Goal: Information Seeking & Learning: Learn about a topic

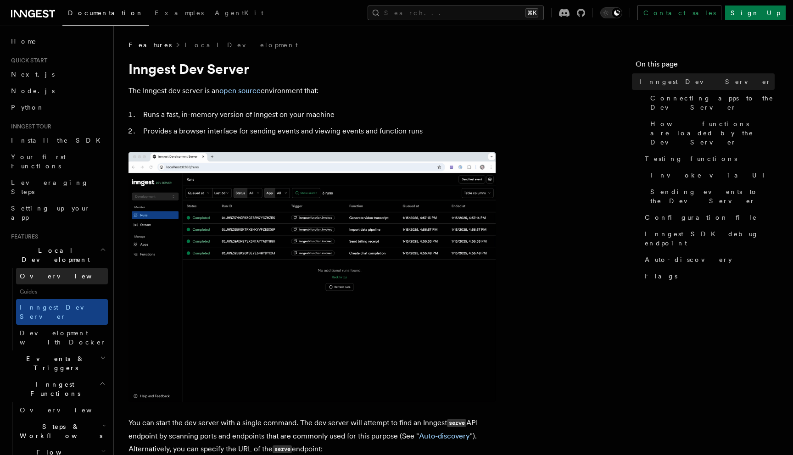
click at [41, 273] on span "Overview" at bounding box center [67, 276] width 95 height 7
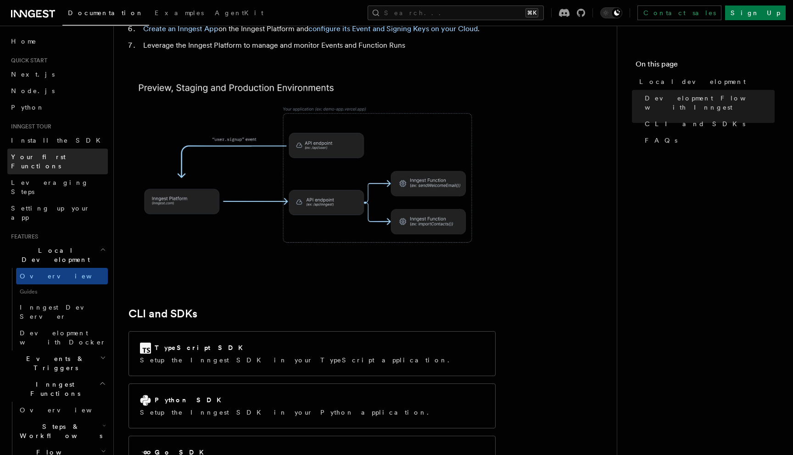
scroll to position [953, 0]
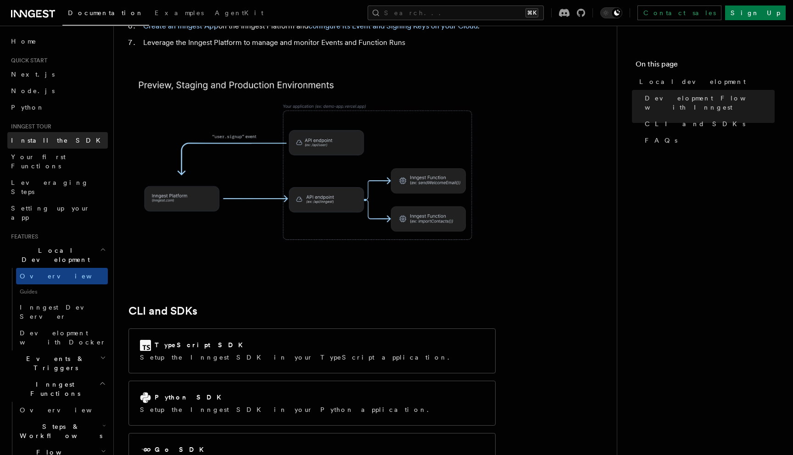
click at [63, 143] on link "Install the SDK" at bounding box center [57, 140] width 101 height 17
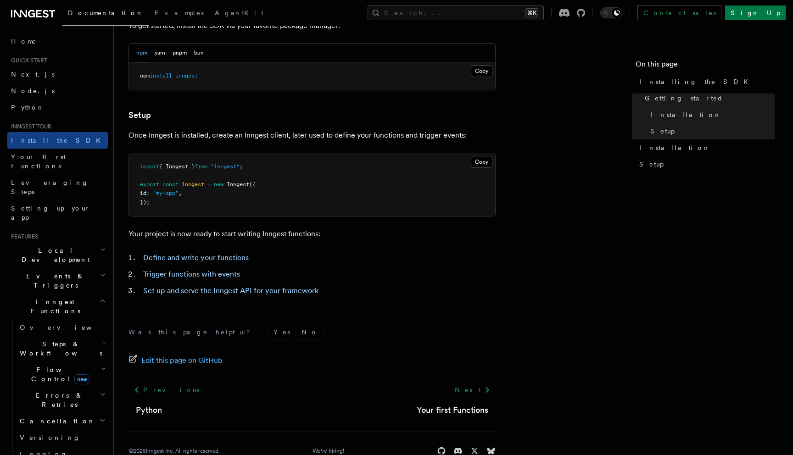
scroll to position [308, 0]
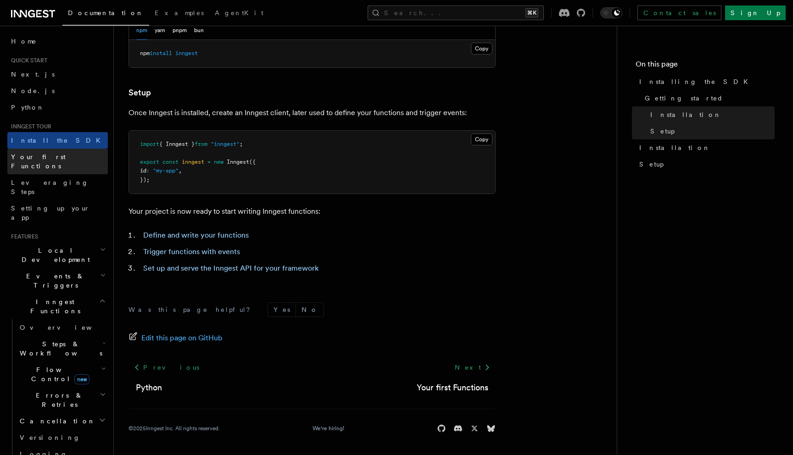
click at [67, 159] on link "Your first Functions" at bounding box center [57, 162] width 101 height 26
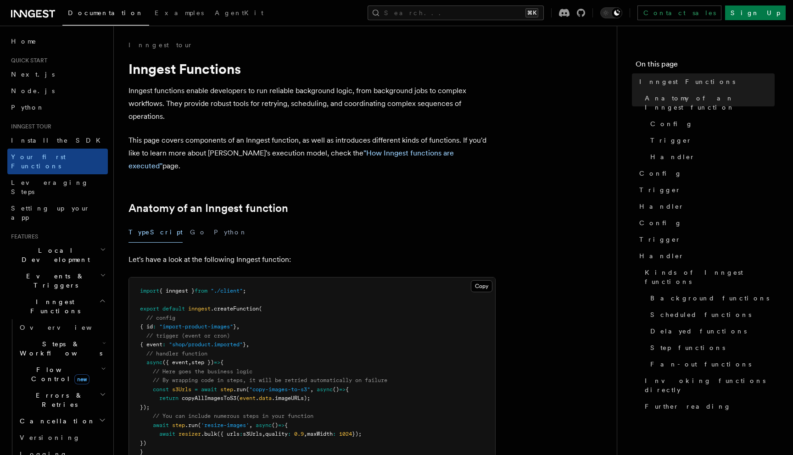
scroll to position [129, 0]
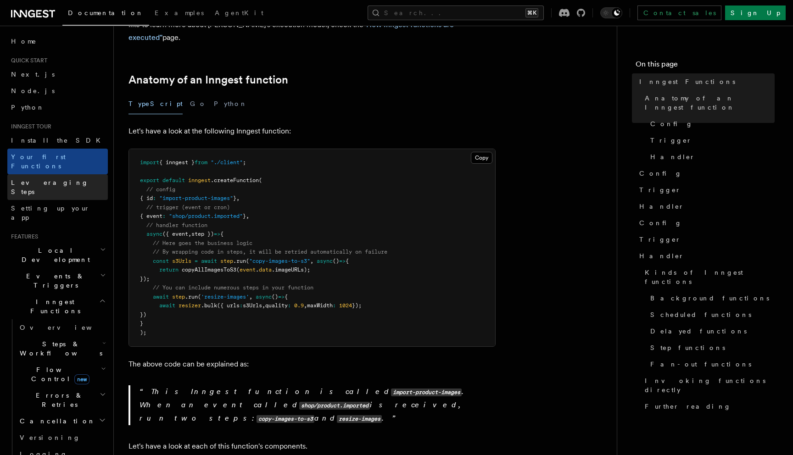
click at [72, 179] on link "Leveraging Steps" at bounding box center [57, 187] width 101 height 26
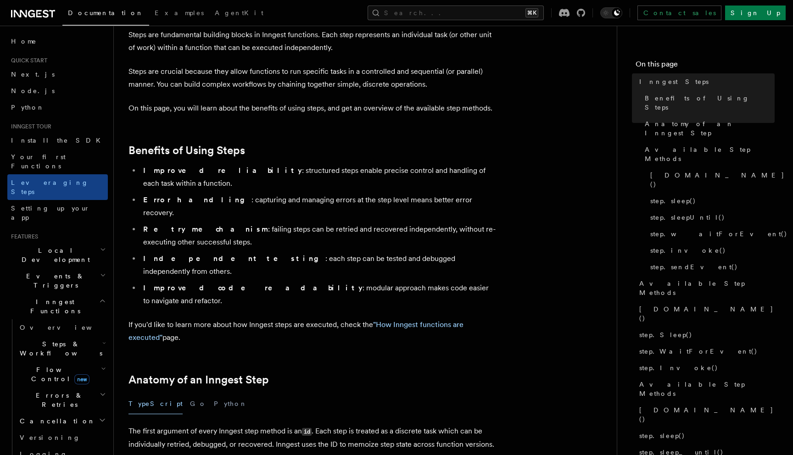
scroll to position [225, 0]
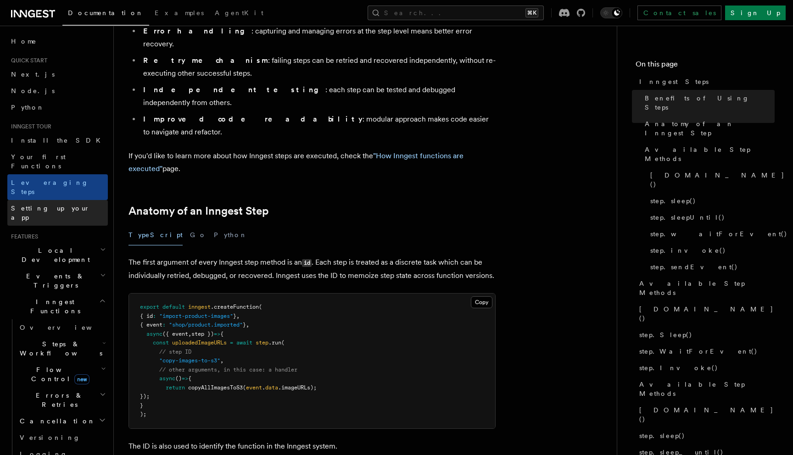
click at [70, 200] on link "Setting up your app" at bounding box center [57, 213] width 101 height 26
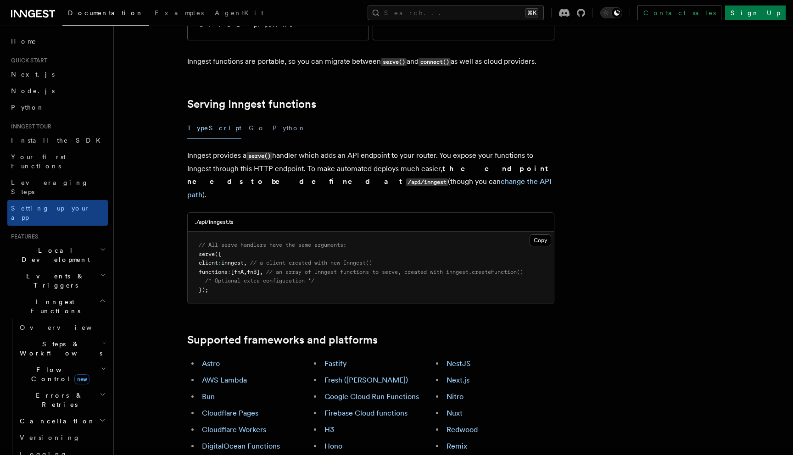
scroll to position [282, 0]
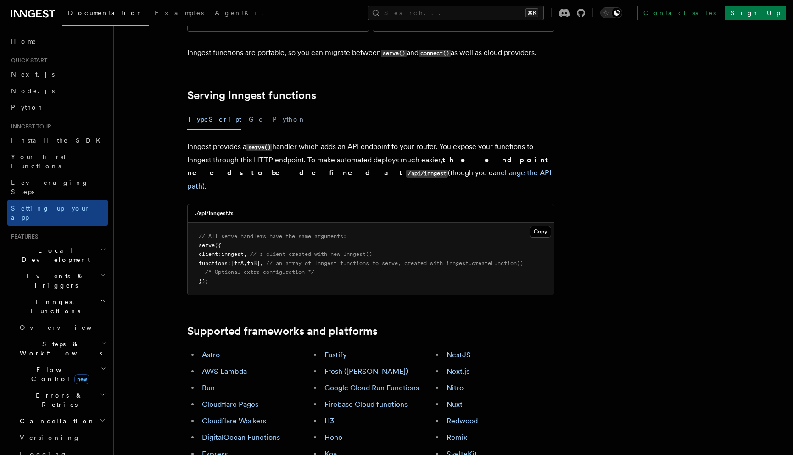
click at [59, 246] on span "Local Development" at bounding box center [53, 255] width 93 height 18
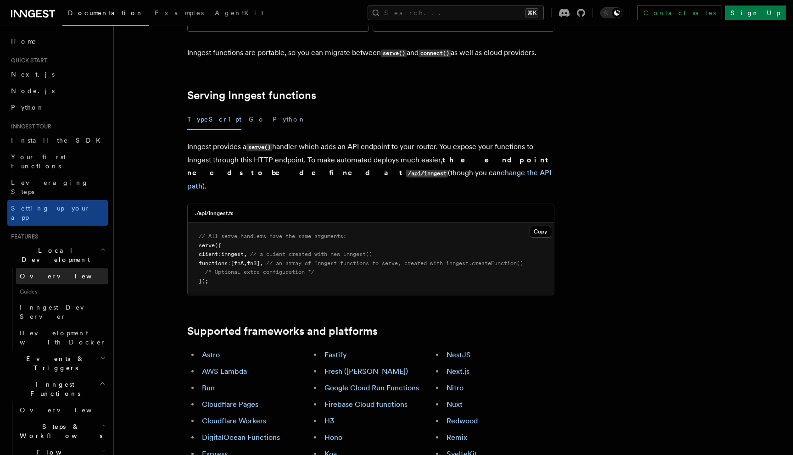
click at [54, 268] on link "Overview" at bounding box center [62, 276] width 92 height 17
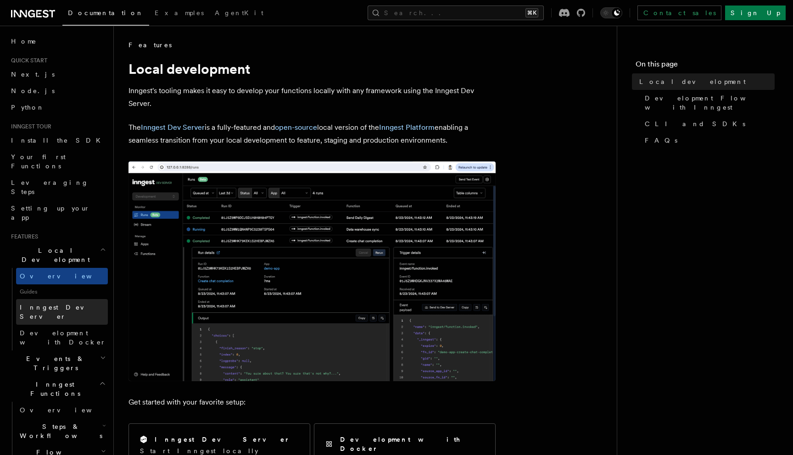
click at [67, 304] on span "Inngest Dev Server" at bounding box center [59, 312] width 78 height 17
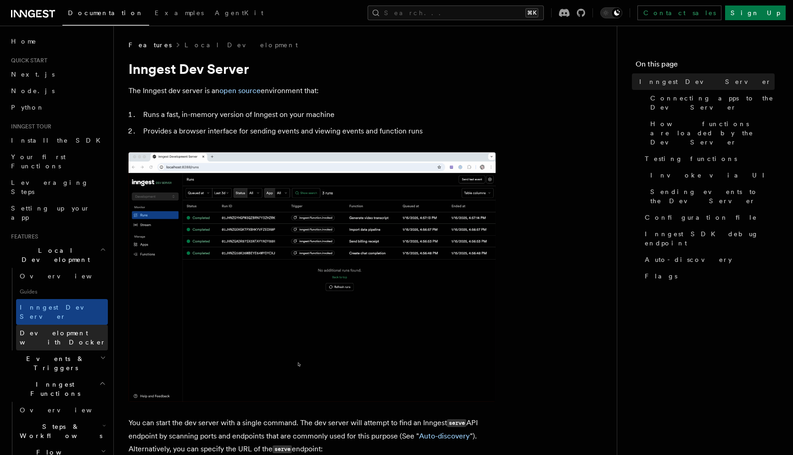
click at [72, 330] on span "Development with Docker" at bounding box center [63, 338] width 86 height 17
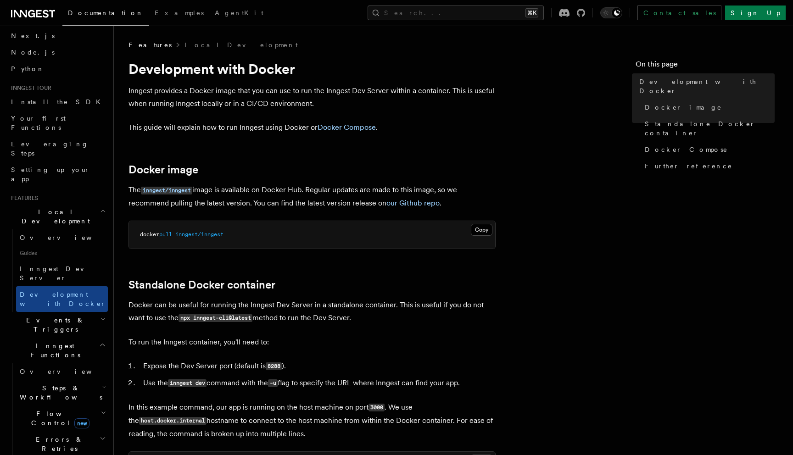
scroll to position [44, 0]
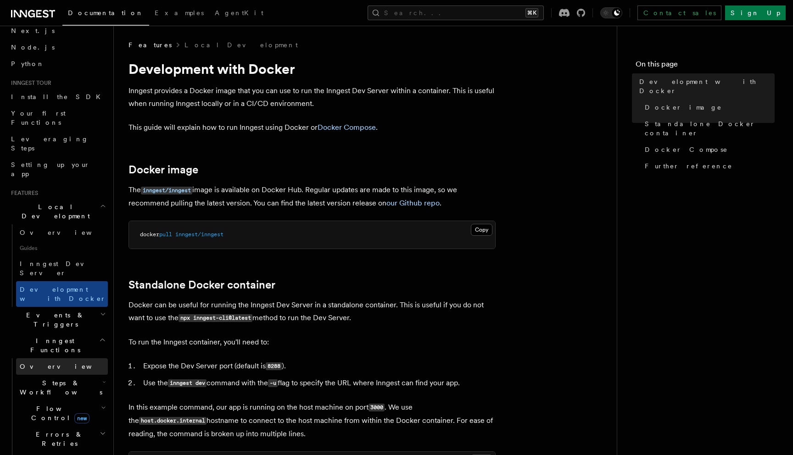
click at [77, 358] on link "Overview" at bounding box center [62, 366] width 92 height 17
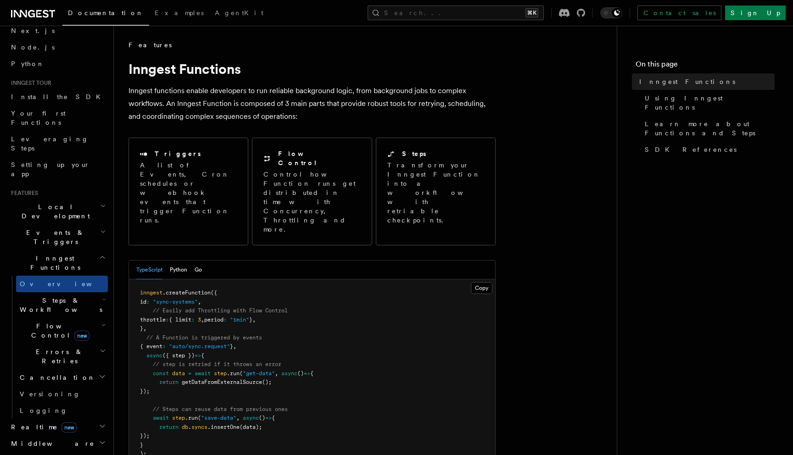
click at [84, 292] on h2 "Steps & Workflows" at bounding box center [62, 305] width 92 height 26
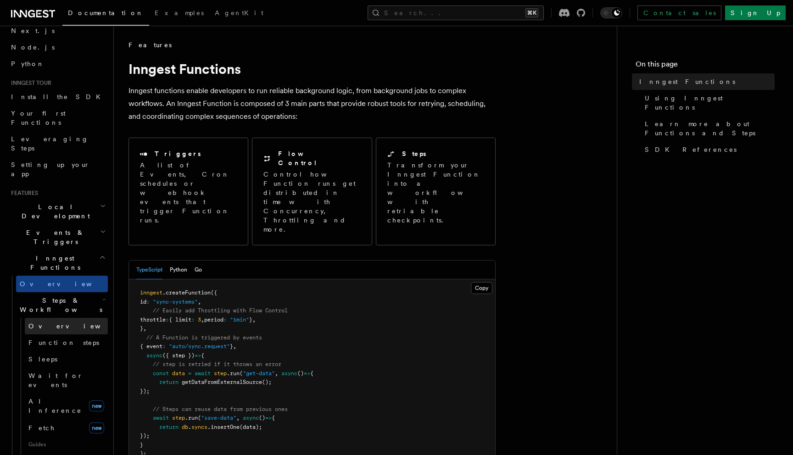
click at [73, 318] on link "Overview" at bounding box center [66, 326] width 83 height 17
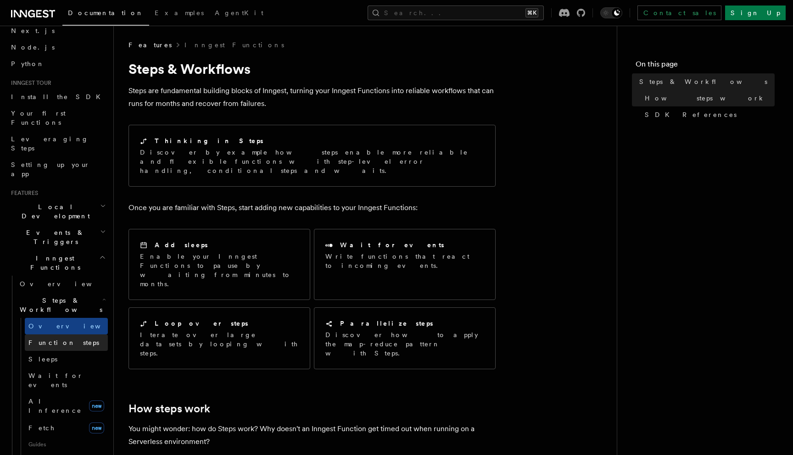
click at [68, 339] on span "Function steps" at bounding box center [63, 342] width 71 height 7
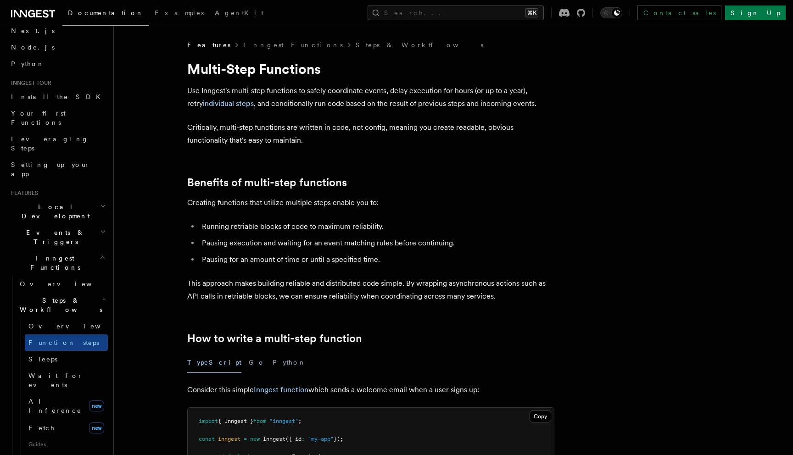
scroll to position [213, 0]
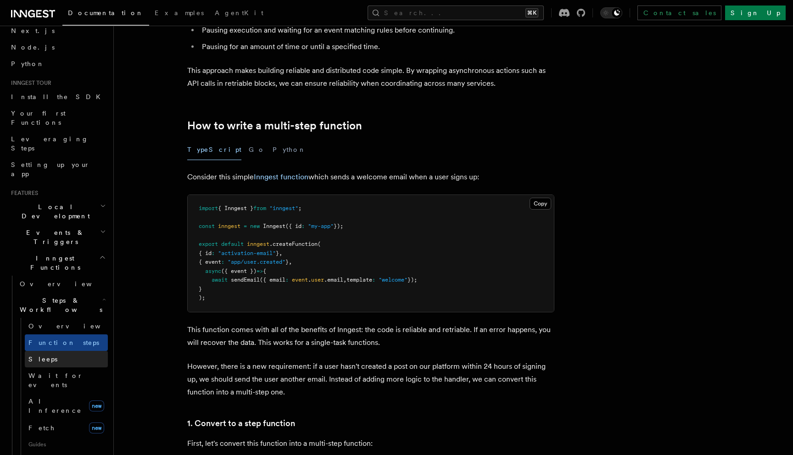
click at [78, 351] on link "Sleeps" at bounding box center [66, 359] width 83 height 17
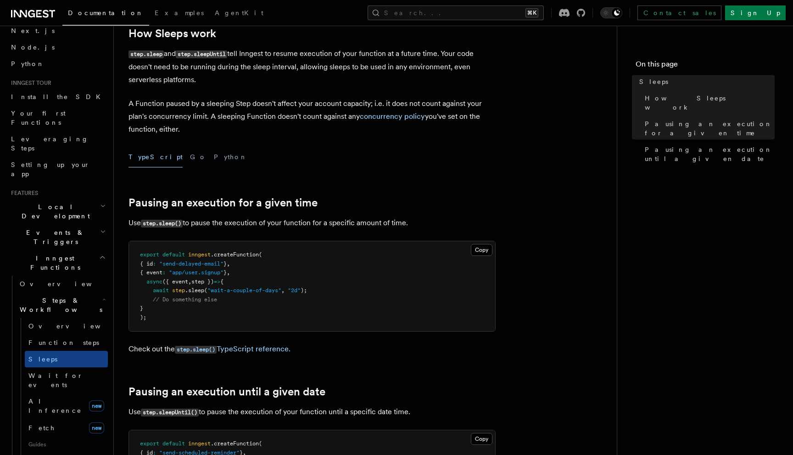
scroll to position [177, 0]
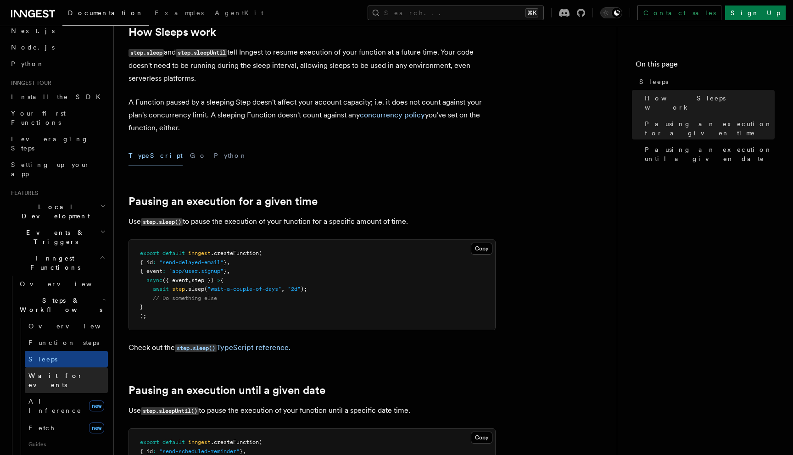
click at [82, 368] on link "Wait for events" at bounding box center [66, 381] width 83 height 26
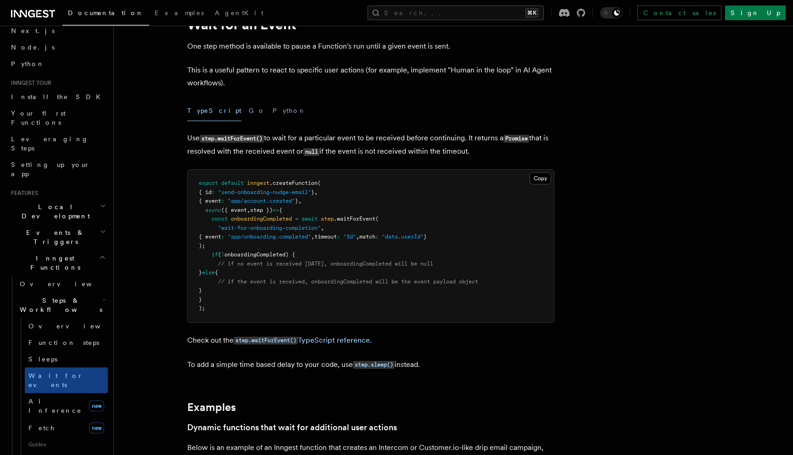
scroll to position [43, 0]
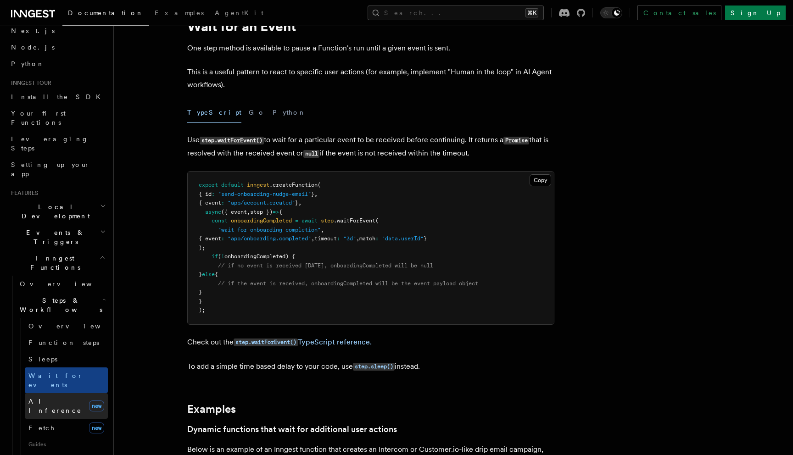
click at [38, 398] on span "AI Inference" at bounding box center [54, 406] width 53 height 17
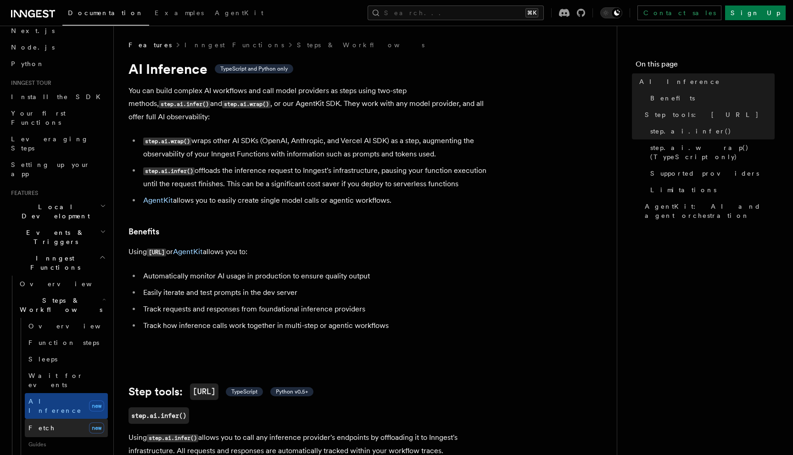
click at [41, 425] on span "Fetch" at bounding box center [41, 428] width 27 height 7
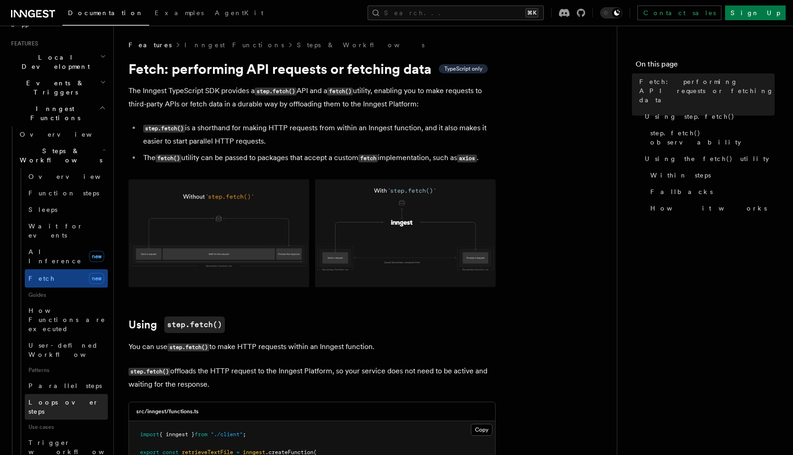
scroll to position [320, 0]
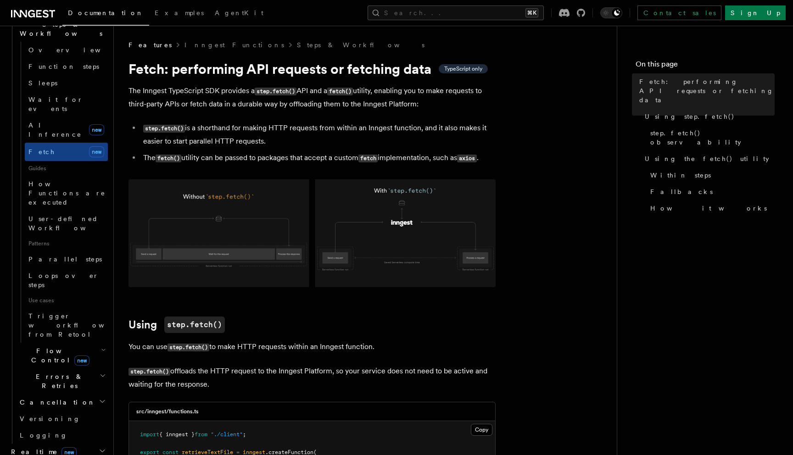
click at [85, 343] on h2 "Flow Control new" at bounding box center [62, 356] width 92 height 26
click at [67, 385] on link "[PERSON_NAME] new" at bounding box center [66, 394] width 83 height 18
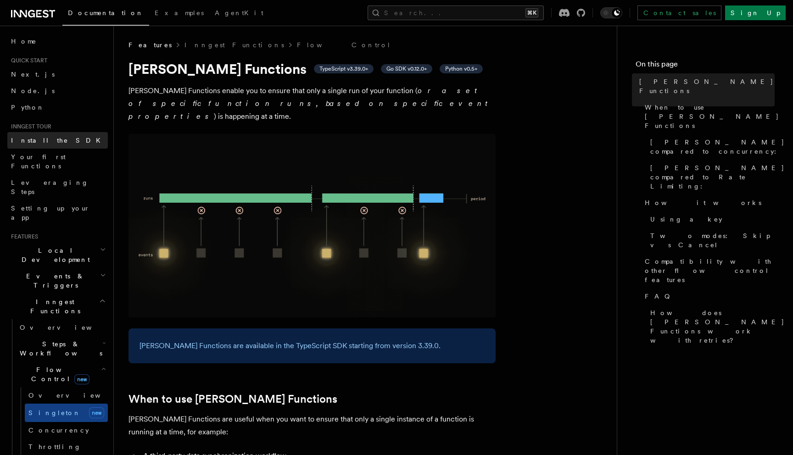
click at [67, 146] on link "Install the SDK" at bounding box center [57, 140] width 101 height 17
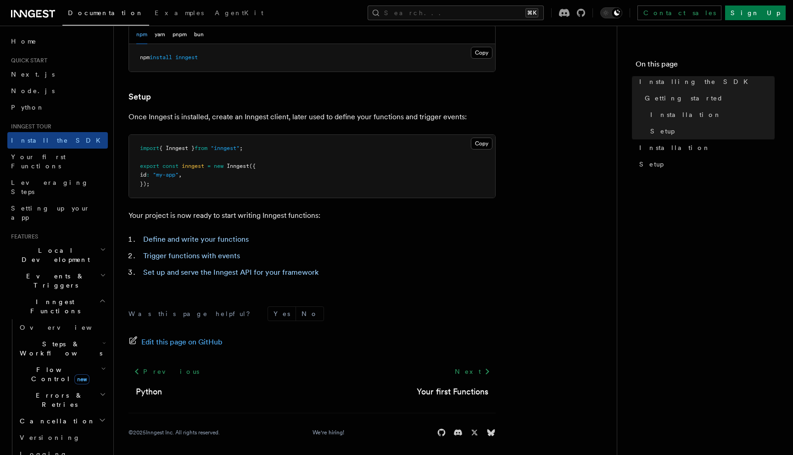
scroll to position [308, 0]
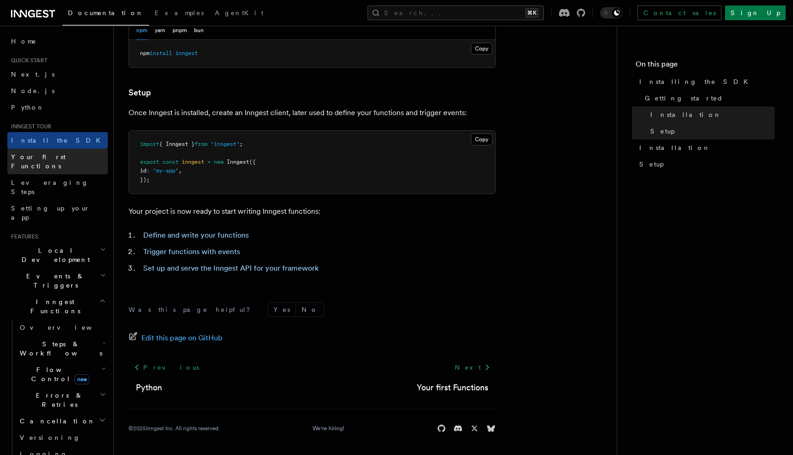
click at [73, 156] on link "Your first Functions" at bounding box center [57, 162] width 101 height 26
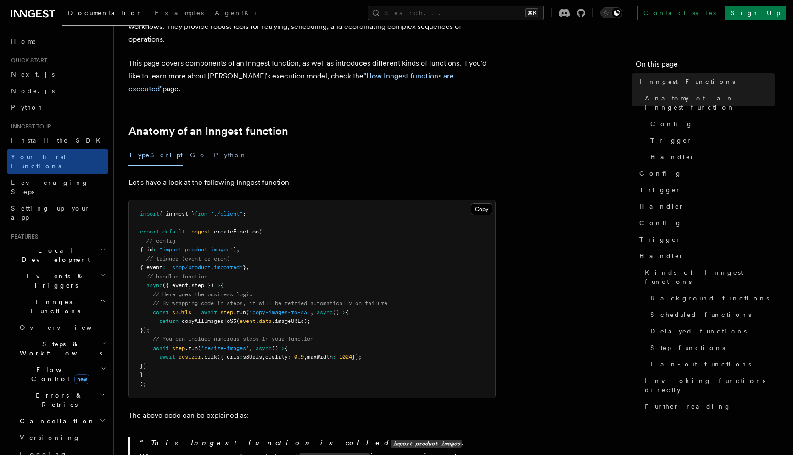
scroll to position [79, 0]
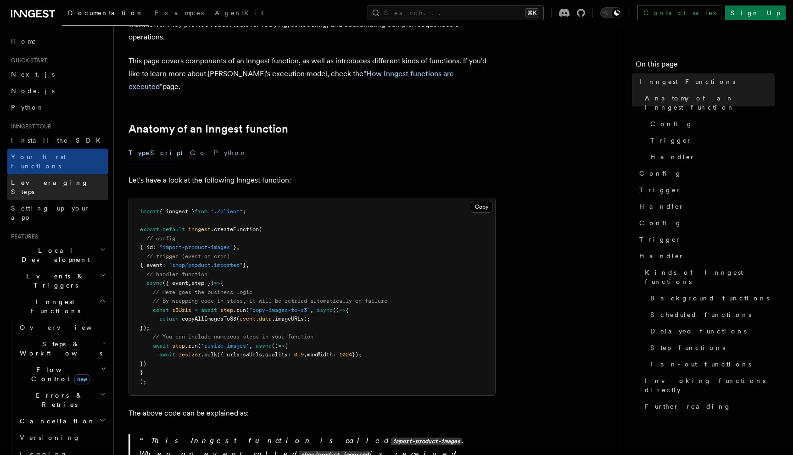
click at [69, 179] on link "Leveraging Steps" at bounding box center [57, 187] width 101 height 26
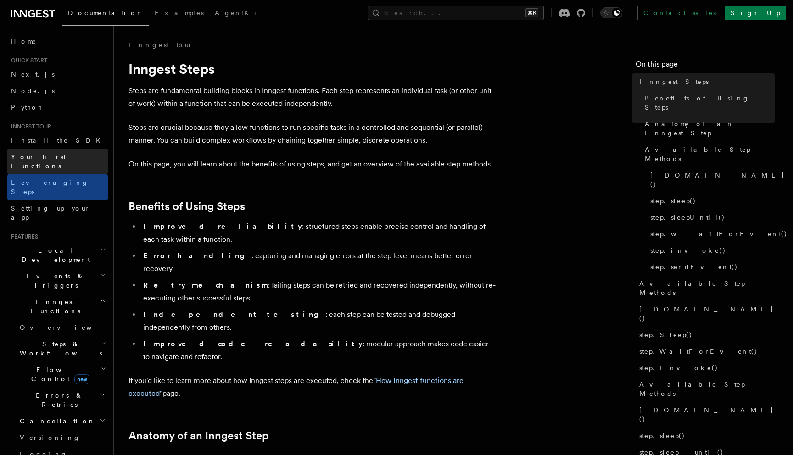
click at [73, 161] on link "Your first Functions" at bounding box center [57, 162] width 101 height 26
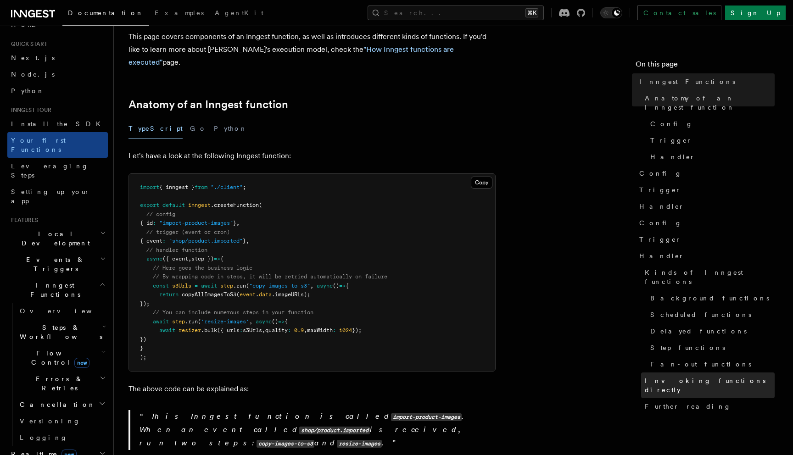
scroll to position [17, 0]
click at [102, 322] on icon "button" at bounding box center [104, 325] width 4 height 7
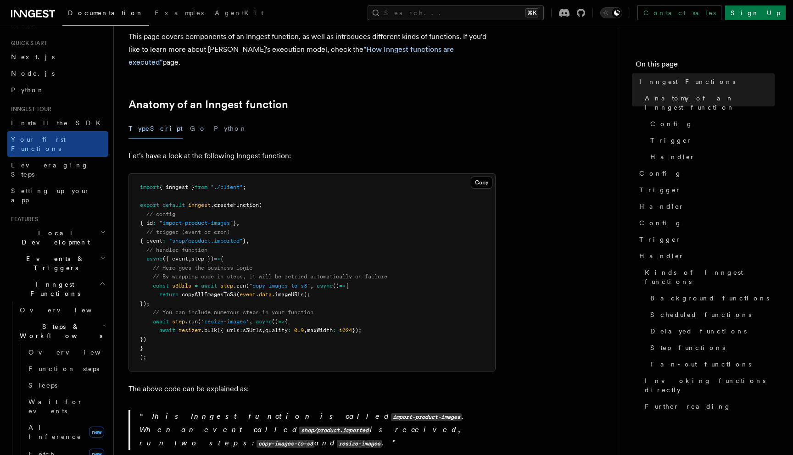
click at [102, 322] on icon "button" at bounding box center [104, 325] width 4 height 7
click at [98, 370] on h2 "Errors & Retries" at bounding box center [62, 383] width 92 height 26
click at [97, 370] on h2 "Errors & Retries" at bounding box center [62, 383] width 92 height 26
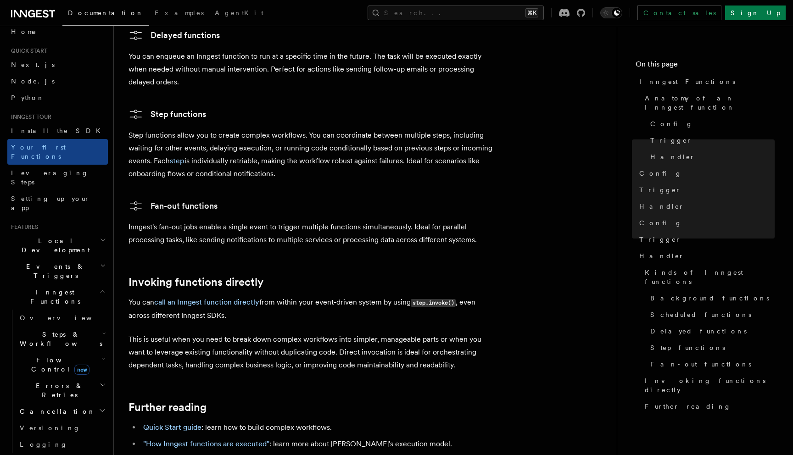
scroll to position [0, 0]
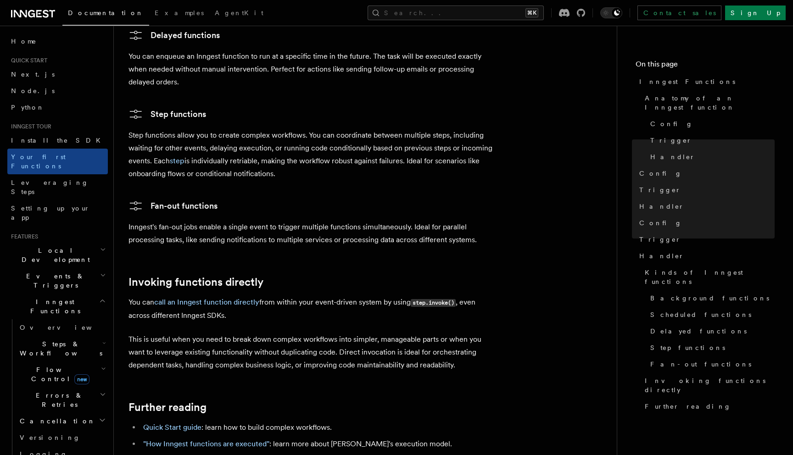
click at [103, 246] on icon "button" at bounding box center [103, 249] width 6 height 7
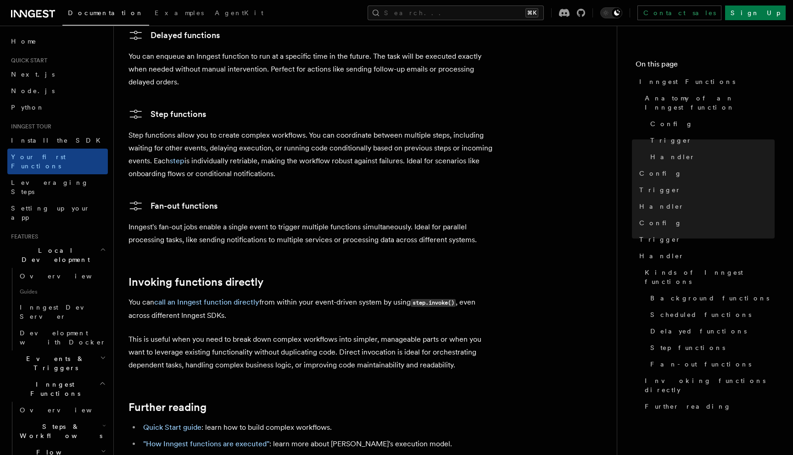
click at [103, 246] on icon "button" at bounding box center [103, 249] width 6 height 7
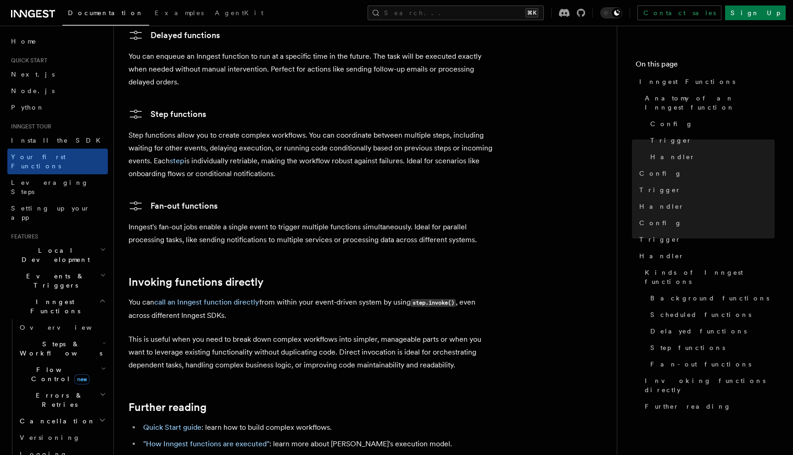
click at [101, 272] on icon "button" at bounding box center [103, 275] width 6 height 7
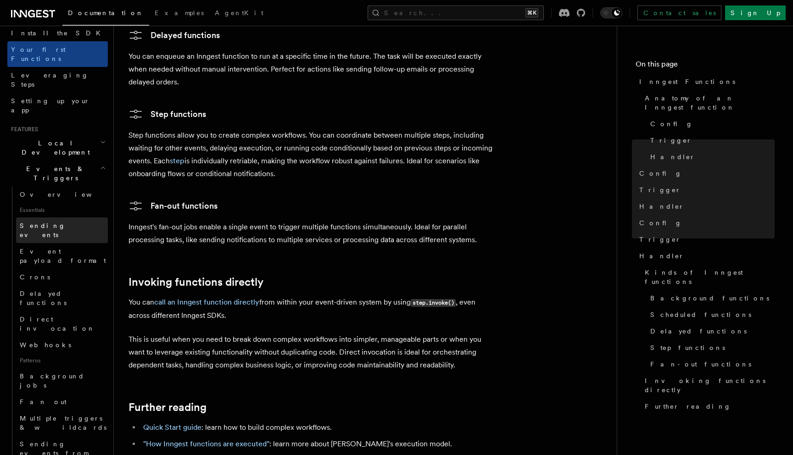
scroll to position [109, 0]
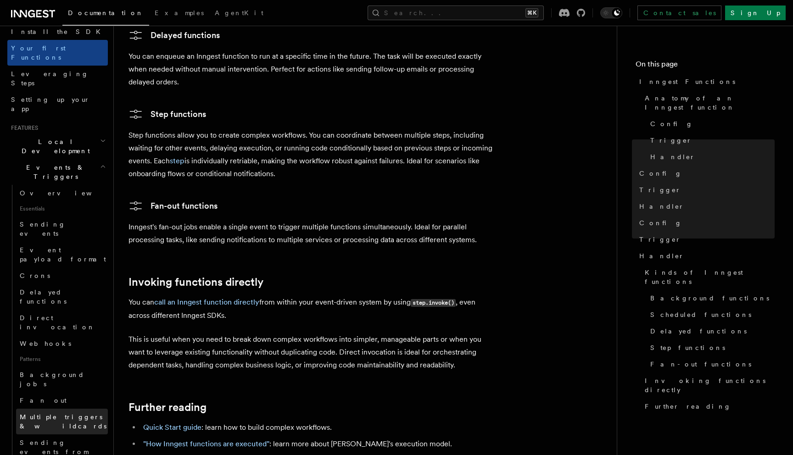
click at [66, 413] on span "Multiple triggers & wildcards" at bounding box center [63, 421] width 87 height 17
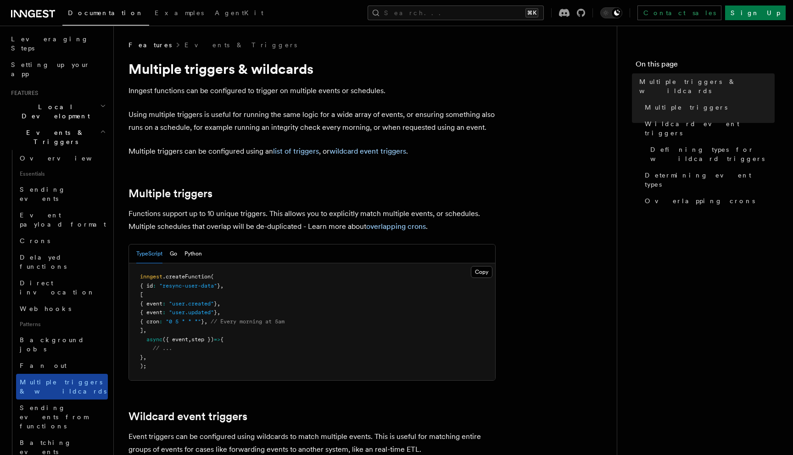
scroll to position [149, 0]
